Goal: Information Seeking & Learning: Obtain resource

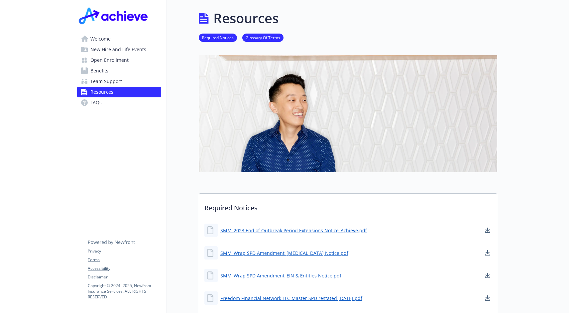
scroll to position [951, 0]
